Goal: Obtain resource: Download file/media

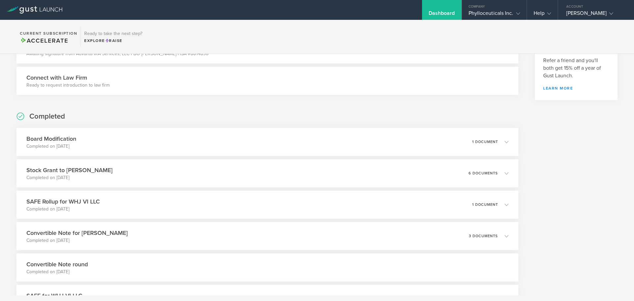
scroll to position [231, 0]
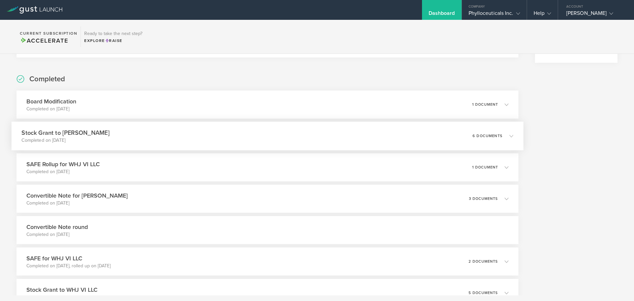
click at [87, 133] on h3 "Stock Grant to [PERSON_NAME]" at bounding box center [65, 132] width 88 height 9
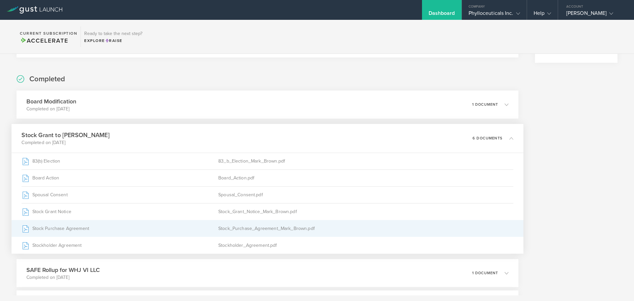
click at [81, 229] on div "Stock Purchase Agreement" at bounding box center [119, 228] width 197 height 17
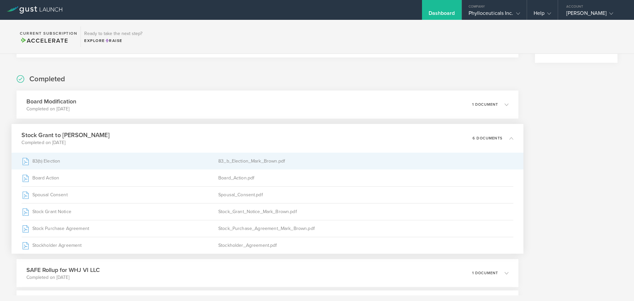
click at [106, 161] on div "83(b) Election" at bounding box center [119, 161] width 197 height 17
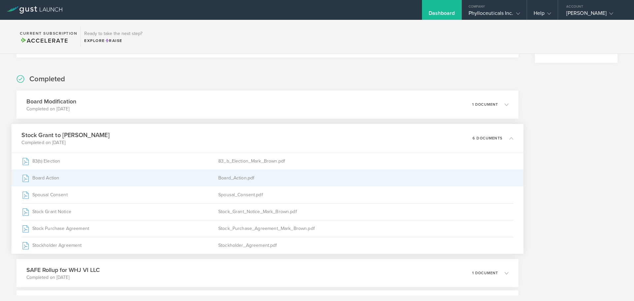
click at [135, 179] on div "Board Action" at bounding box center [119, 178] width 197 height 17
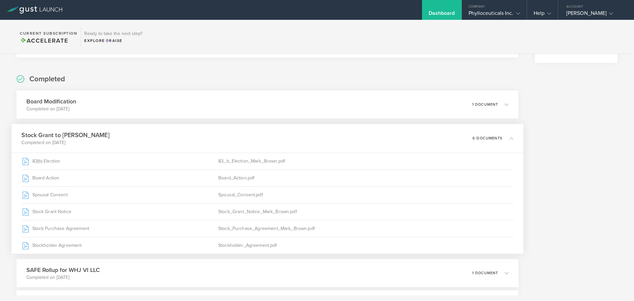
click at [136, 136] on div "Stock Grant to Mark Brown Completed on Aug 21, 2025 6 documents" at bounding box center [268, 138] width 512 height 29
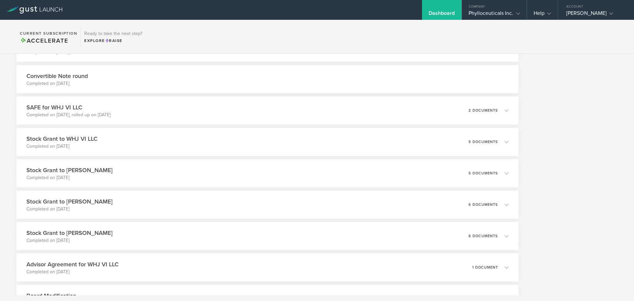
scroll to position [396, 0]
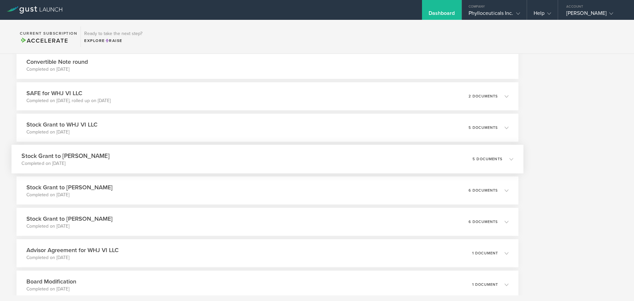
click at [181, 161] on div "Stock Grant to Phil Caramanica Completed on Jun 3, 2025 5 documents" at bounding box center [268, 159] width 512 height 29
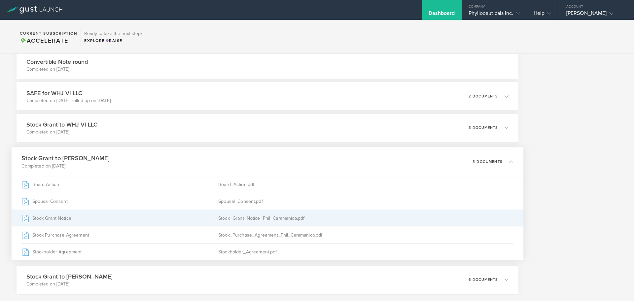
click at [179, 218] on div "Stock Grant Notice" at bounding box center [119, 218] width 197 height 17
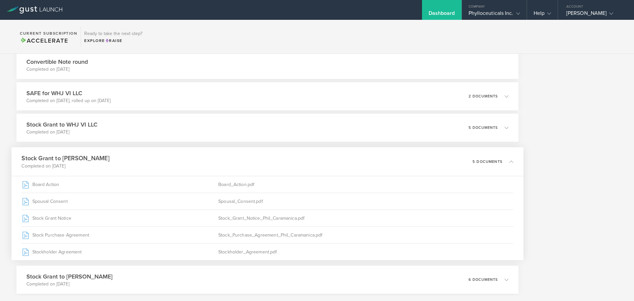
click at [154, 155] on div "Stock Grant to Phil Caramanica Completed on Jun 3, 2025 5 documents" at bounding box center [268, 161] width 512 height 29
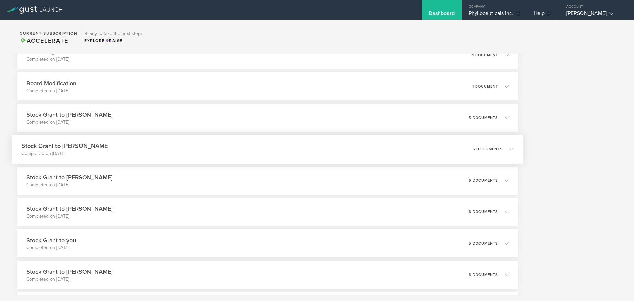
scroll to position [726, 0]
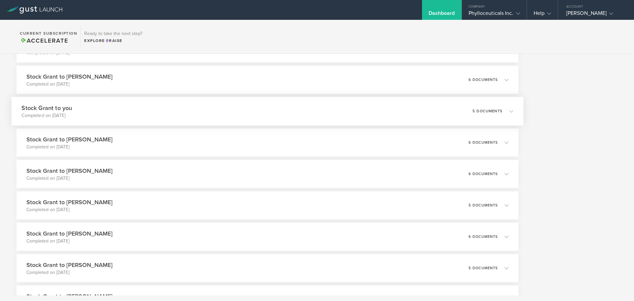
click at [135, 110] on div "Stock Grant to you Completed on Mar 24, 2025 5 documents" at bounding box center [268, 111] width 512 height 29
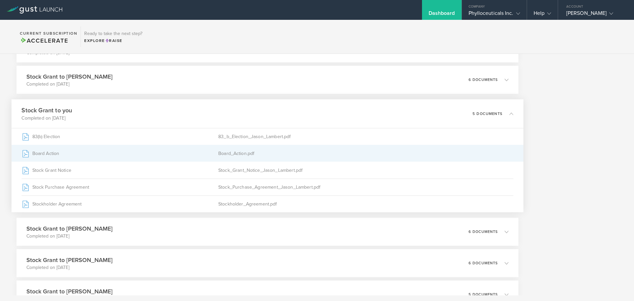
click at [129, 157] on div "Board Action" at bounding box center [119, 153] width 197 height 17
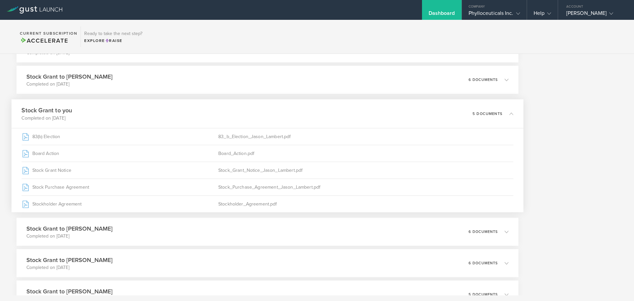
click at [125, 112] on div "Stock Grant to you Completed on Mar 24, 2025 5 documents" at bounding box center [268, 113] width 512 height 29
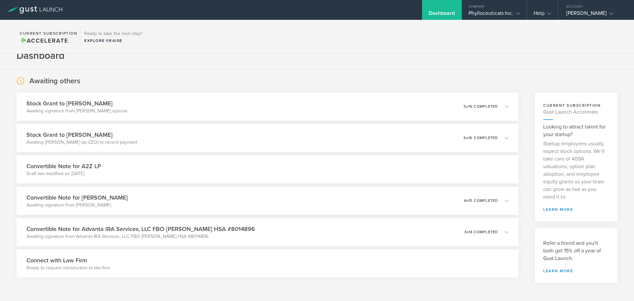
scroll to position [0, 0]
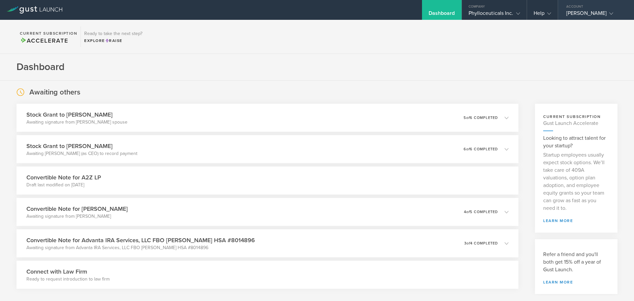
click at [606, 12] on gust-icon at bounding box center [609, 13] width 7 height 7
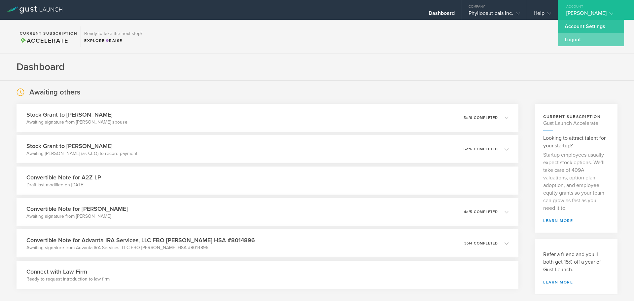
click at [575, 35] on link "Logout" at bounding box center [591, 39] width 66 height 13
